Goal: Navigation & Orientation: Find specific page/section

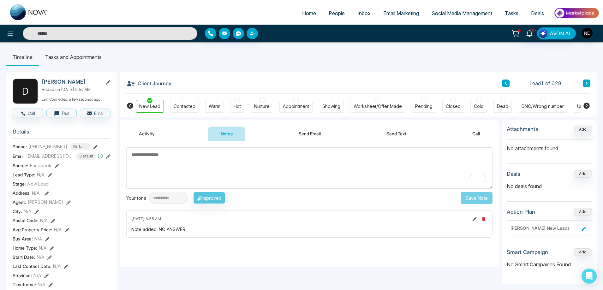
click at [335, 14] on span "People" at bounding box center [337, 13] width 16 height 6
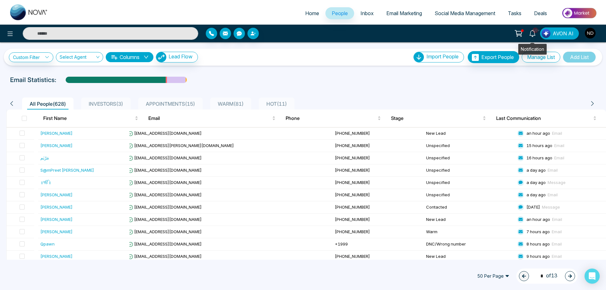
click at [533, 36] on icon at bounding box center [533, 33] width 6 height 7
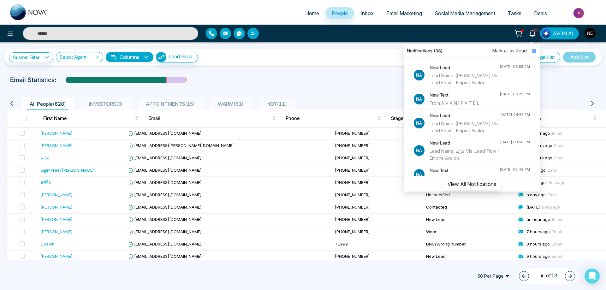
click at [514, 51] on span "Mark all as Read" at bounding box center [510, 50] width 34 height 7
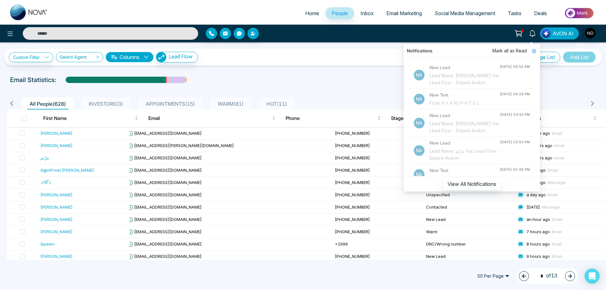
click at [330, 81] on div "Email Statistics:" at bounding box center [204, 79] width 388 height 9
